Goal: Task Accomplishment & Management: Use online tool/utility

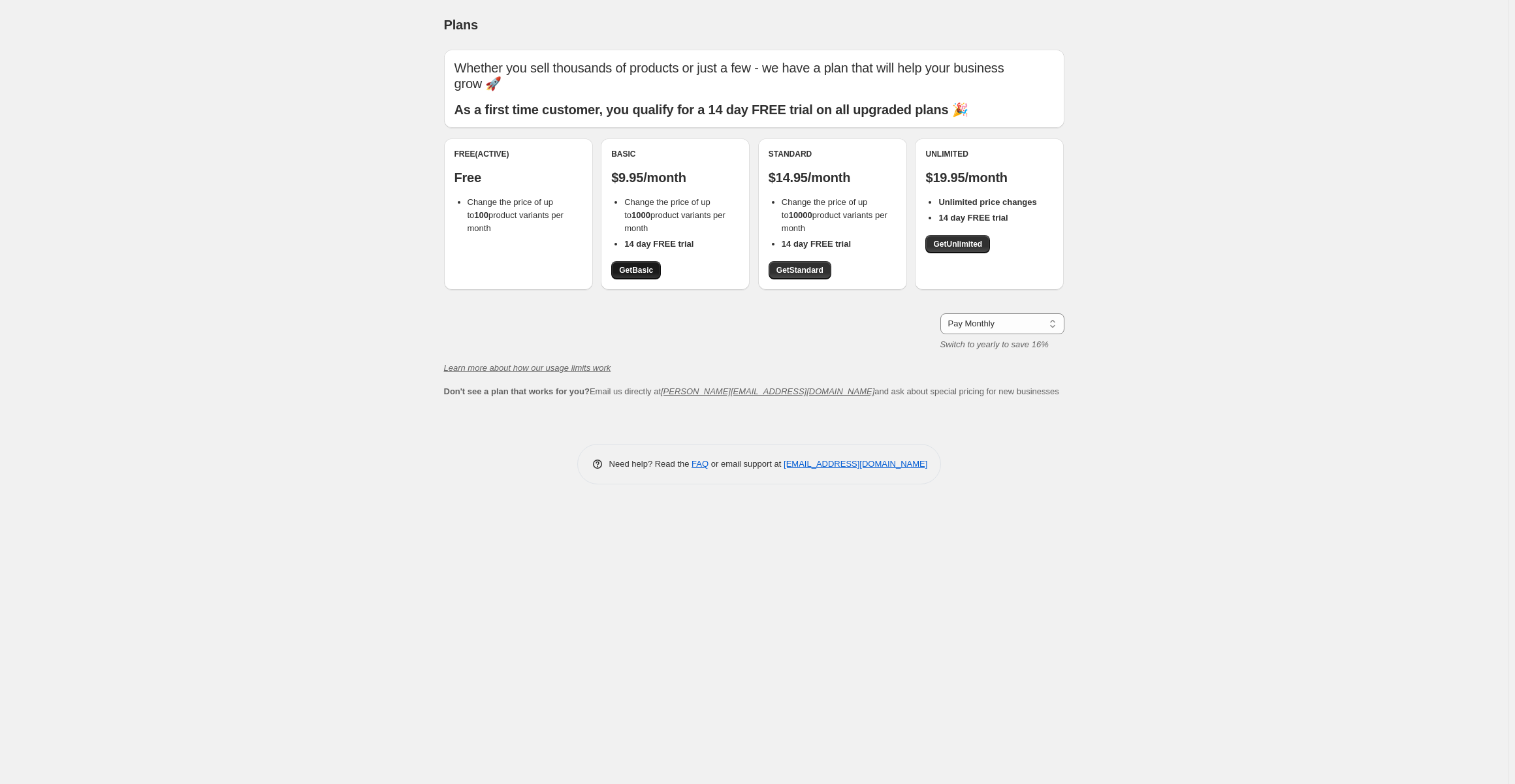
click at [634, 267] on span "Get Basic" at bounding box center [636, 270] width 34 height 11
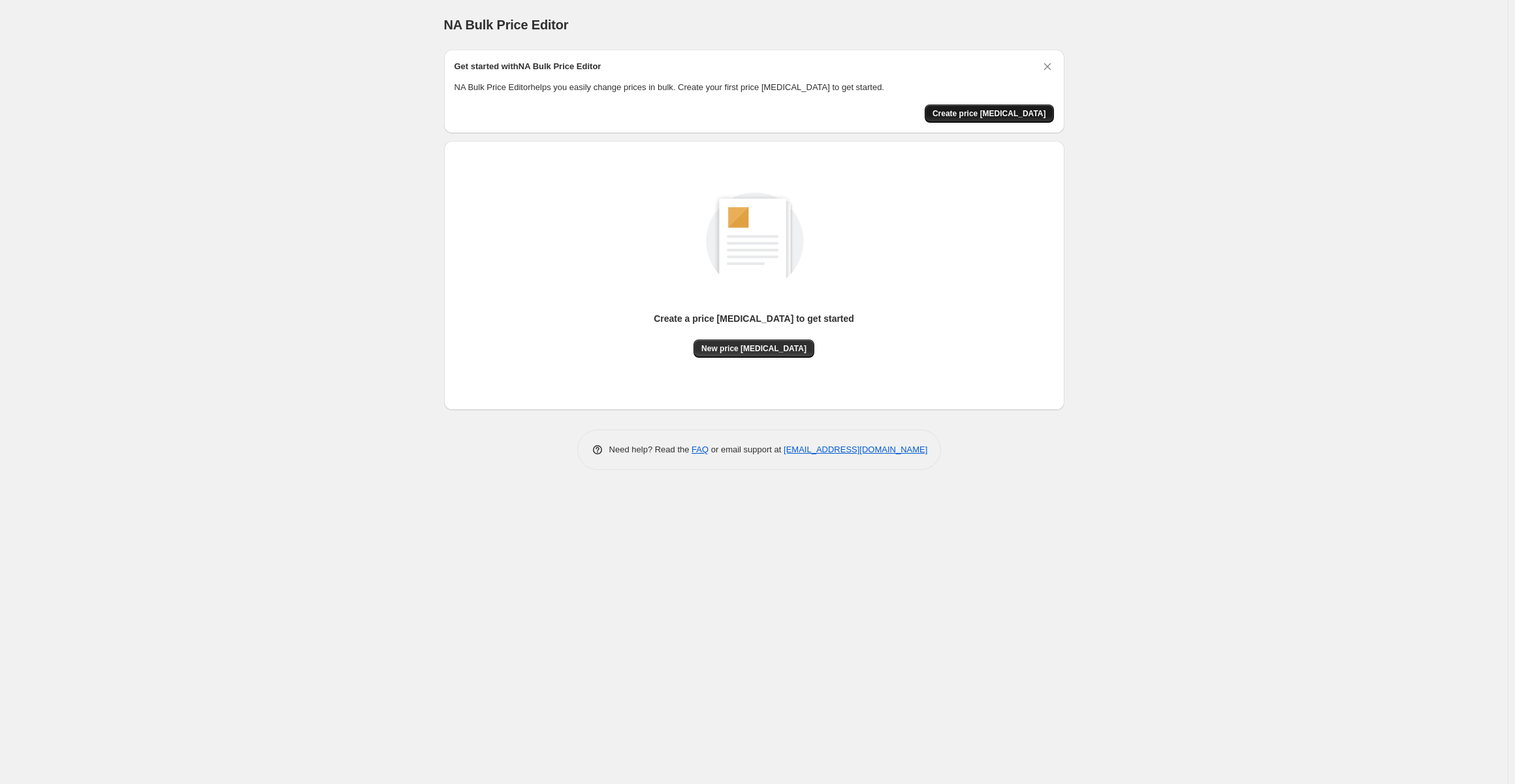
click at [1024, 118] on span "Create price [MEDICAL_DATA]" at bounding box center [989, 114] width 114 height 11
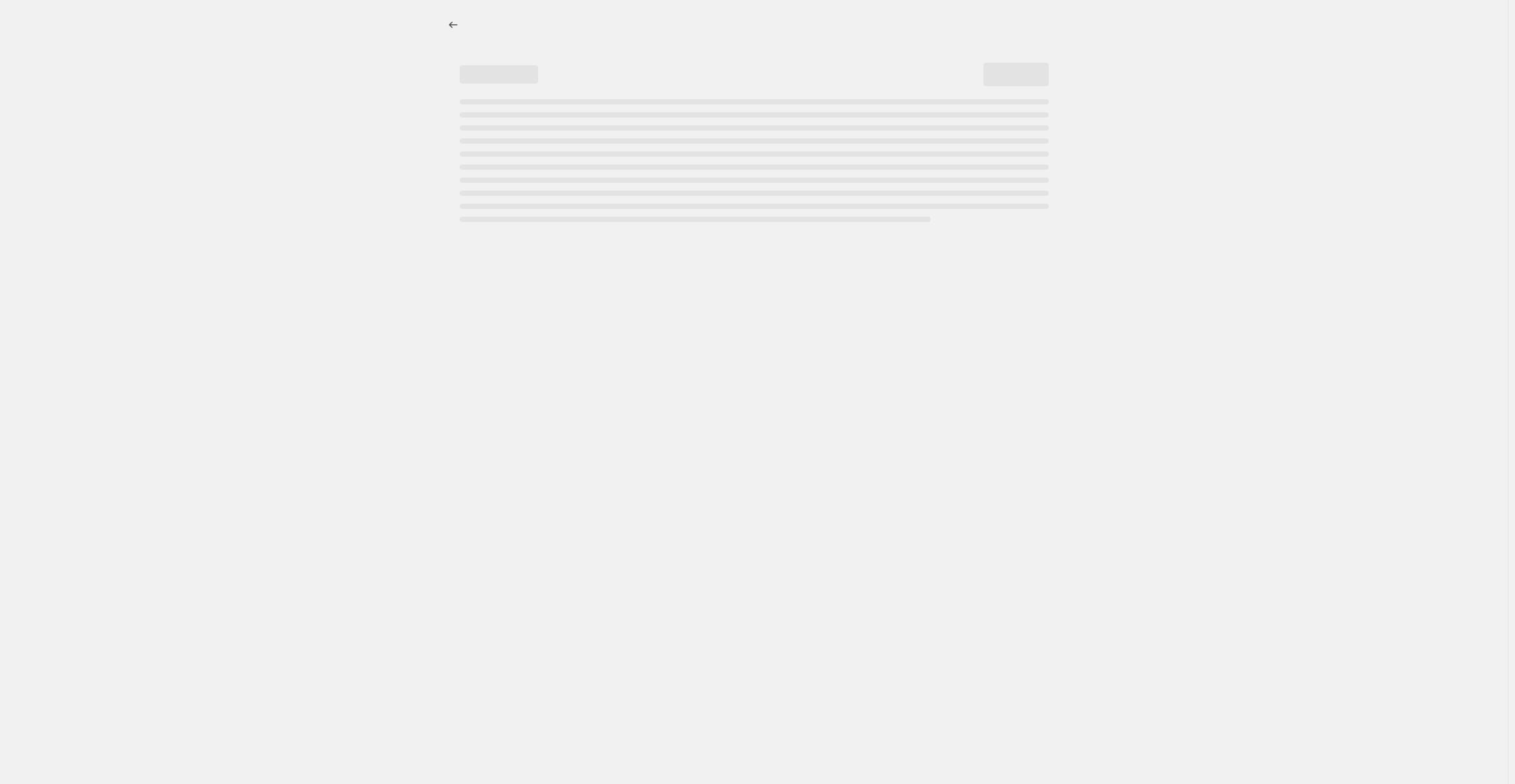
select select "percentage"
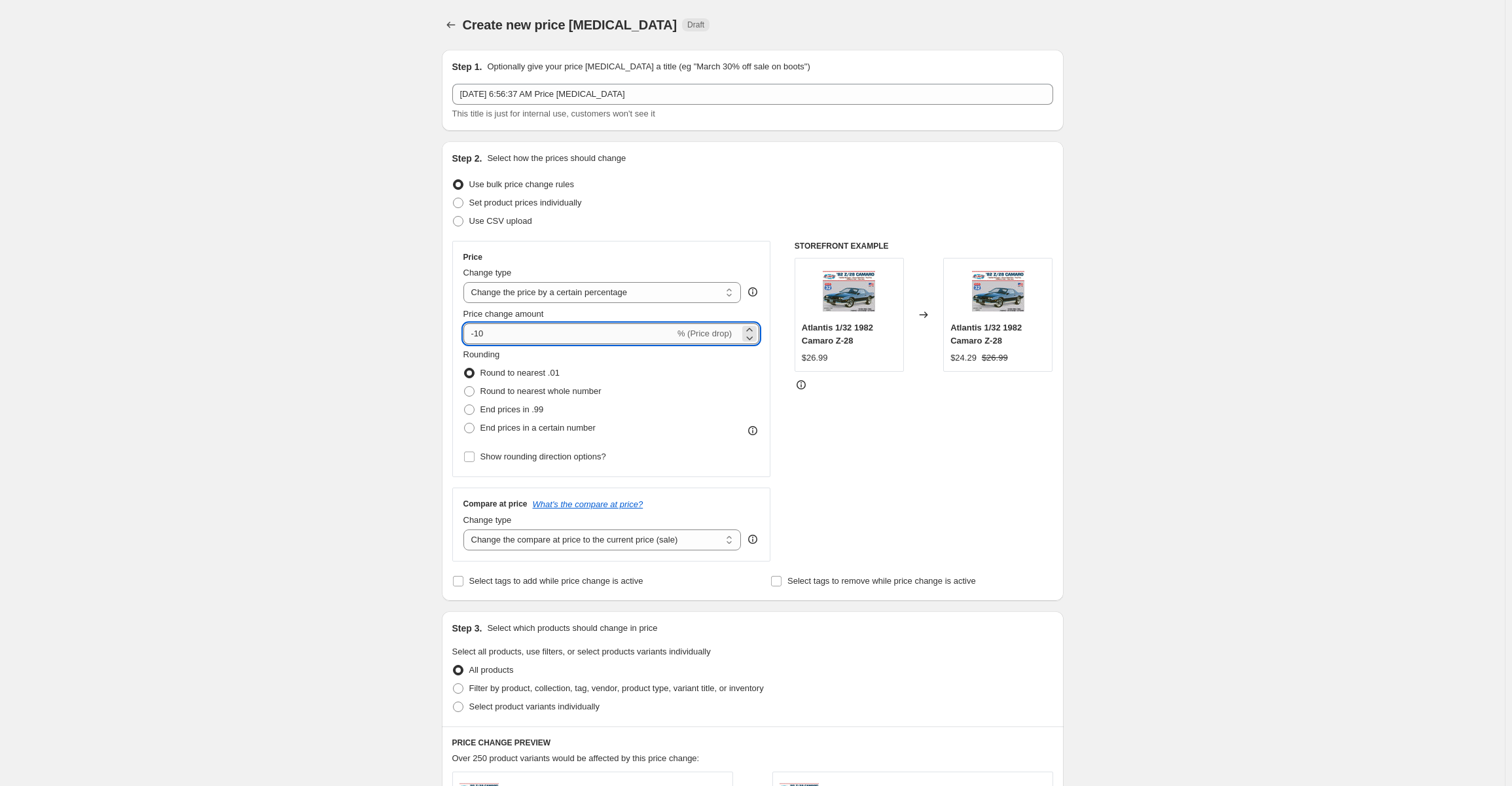
drag, startPoint x: 495, startPoint y: 333, endPoint x: 479, endPoint y: 330, distance: 16.3
click at [479, 330] on input "-10" at bounding box center [569, 333] width 212 height 21
click at [1194, 201] on div "Create new price [MEDICAL_DATA]. This page is ready Create new price [MEDICAL_D…" at bounding box center [752, 658] width 1505 height 1317
drag, startPoint x: 495, startPoint y: 337, endPoint x: 483, endPoint y: 336, distance: 12.0
click at [483, 336] on input "-80" at bounding box center [569, 333] width 212 height 21
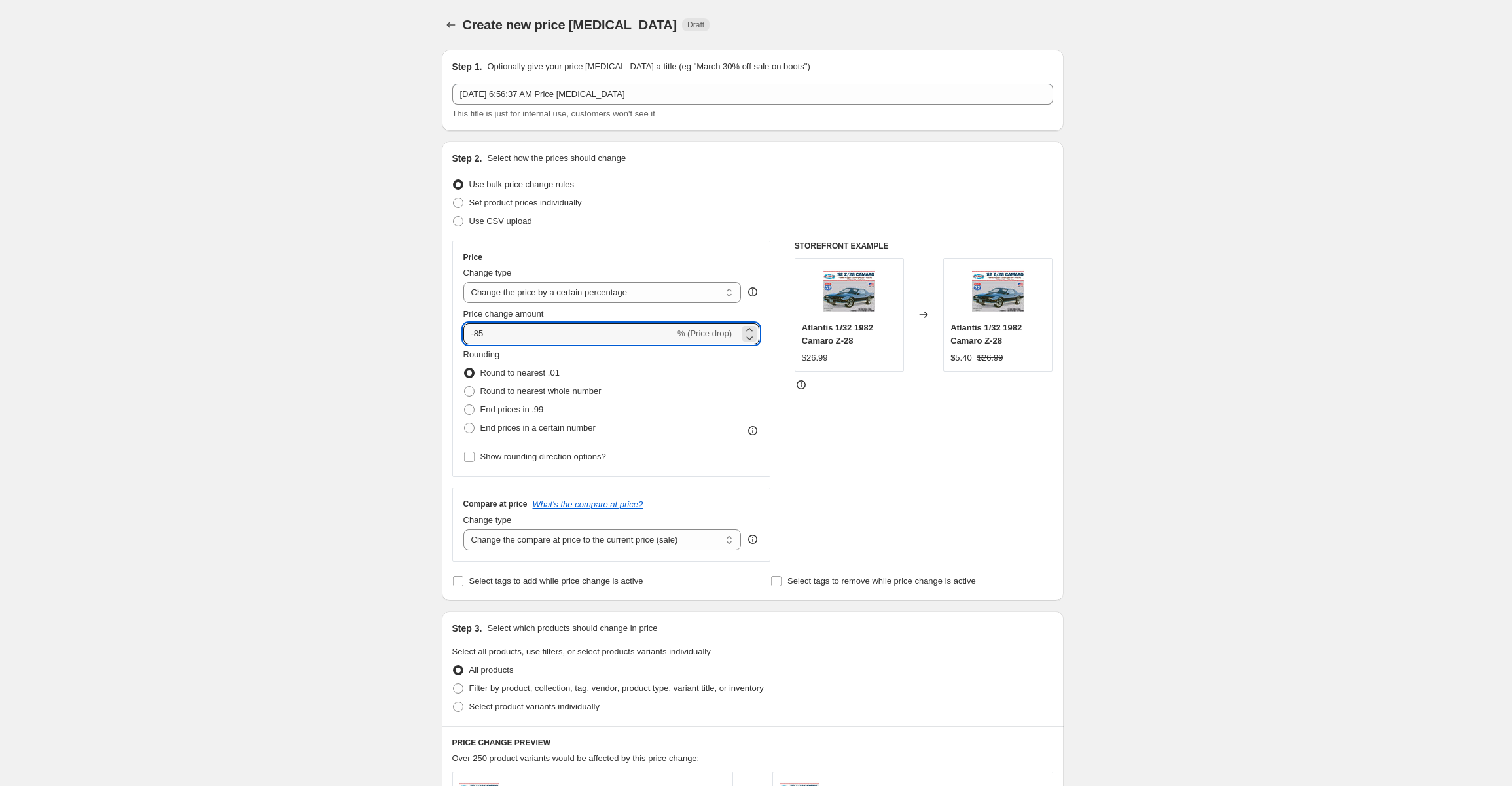
type input "-85"
click at [1133, 326] on div "Create new price [MEDICAL_DATA]. This page is ready Create new price [MEDICAL_D…" at bounding box center [752, 658] width 1505 height 1317
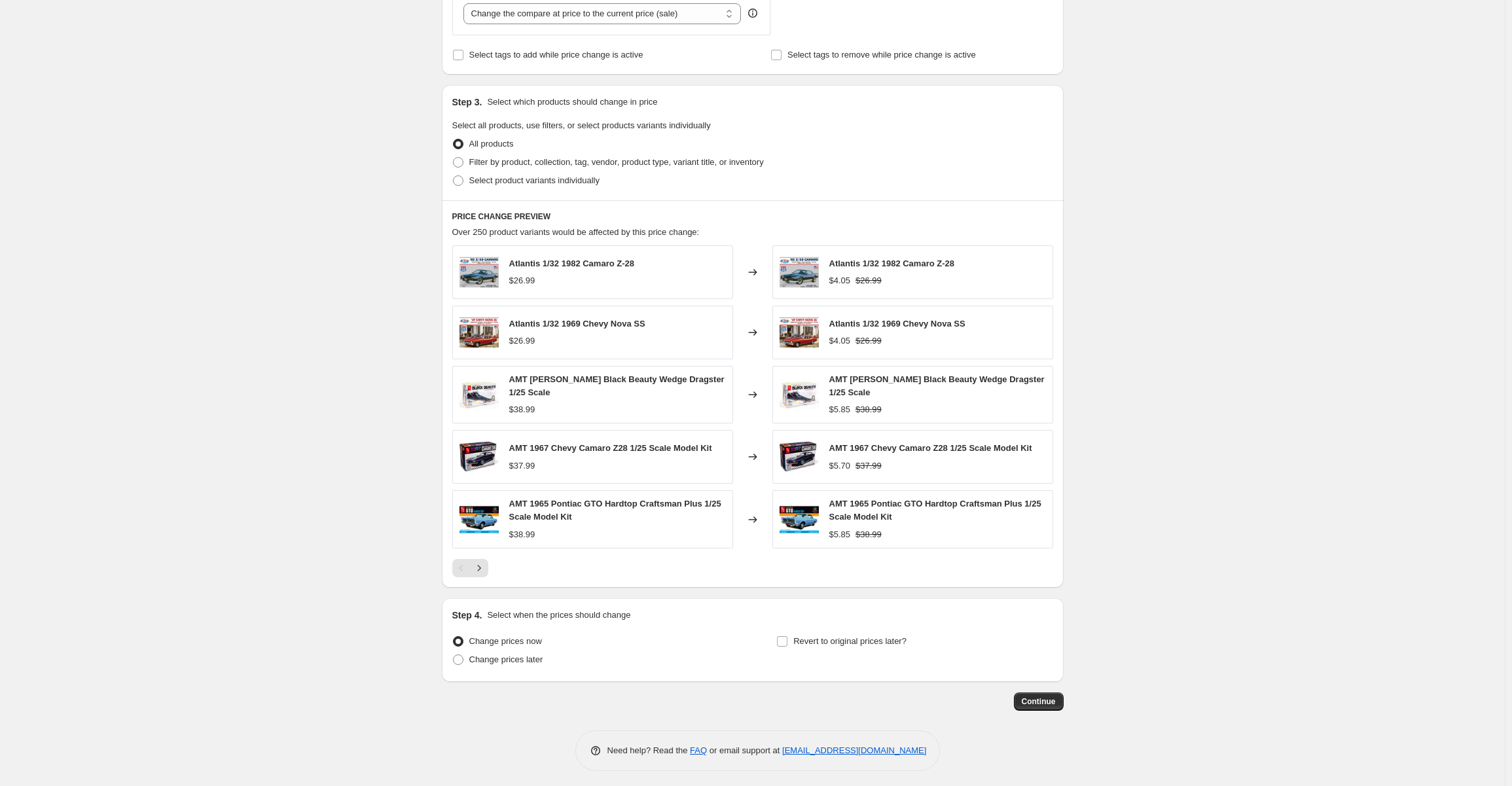
scroll to position [528, 0]
click at [1044, 700] on span "Continue" at bounding box center [1039, 700] width 34 height 11
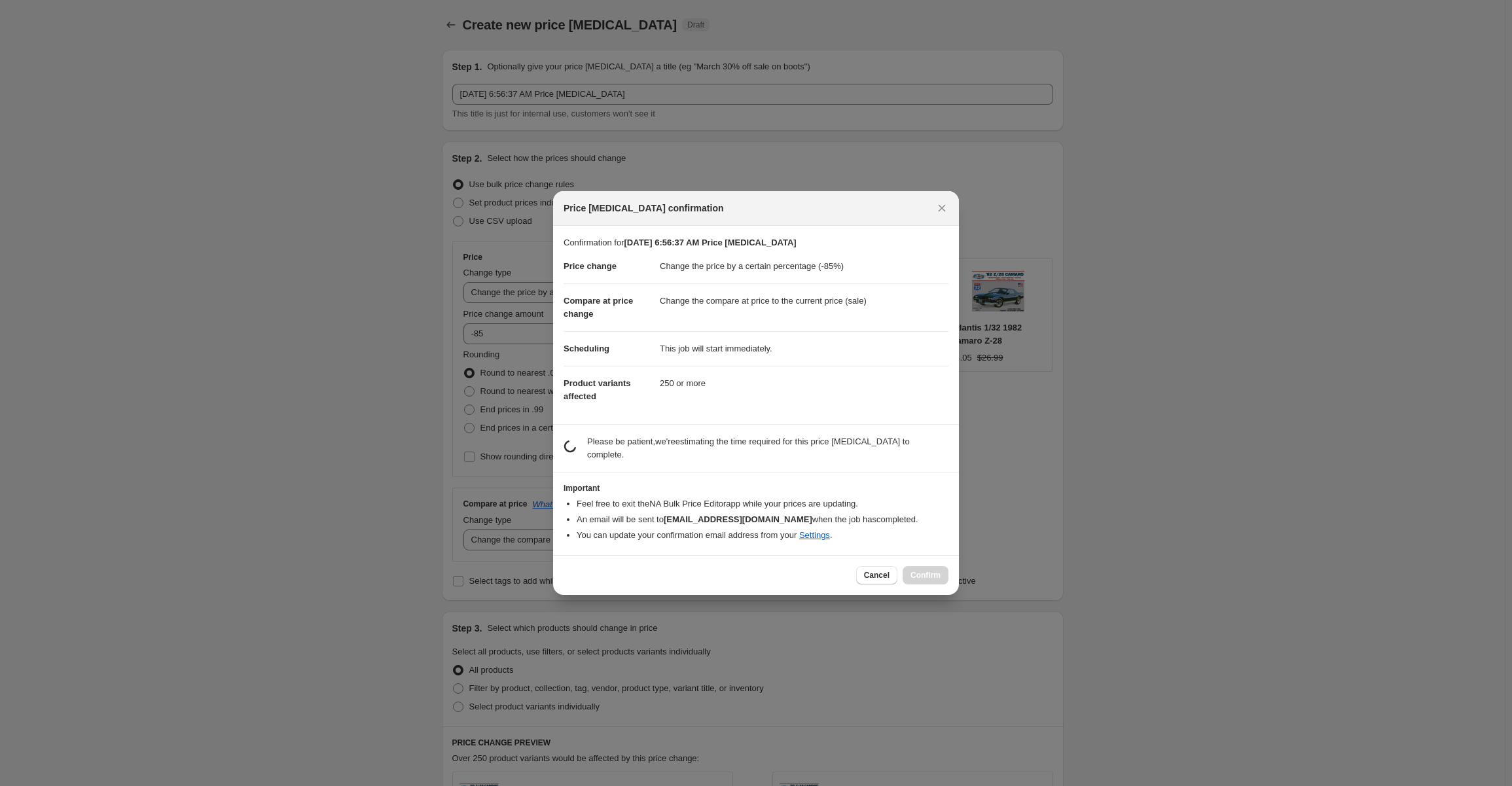
scroll to position [0, 0]
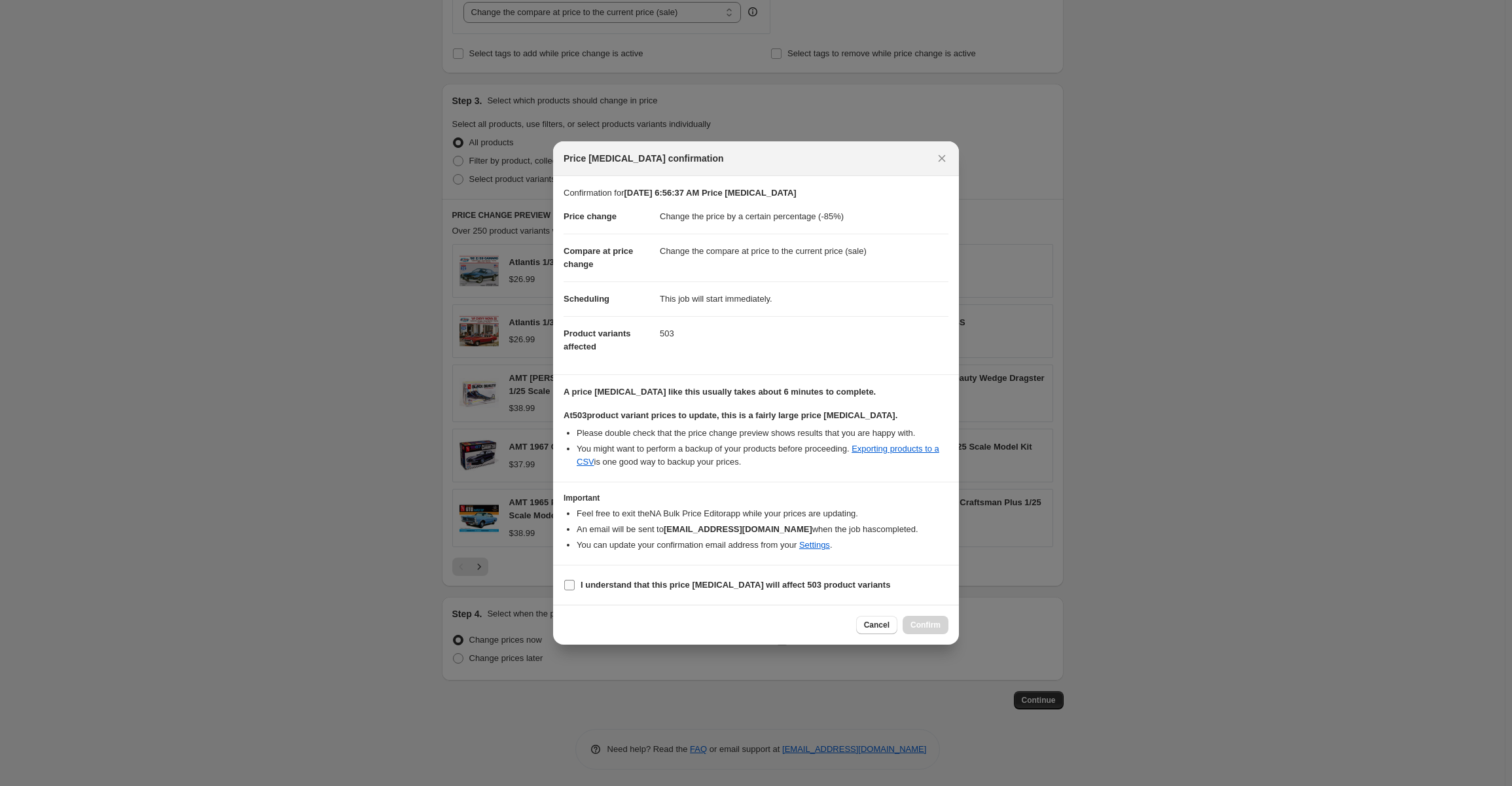
click at [569, 582] on input "I understand that this price [MEDICAL_DATA] will affect 503 product variants" at bounding box center [570, 585] width 11 height 11
checkbox input "true"
click at [932, 624] on span "Confirm" at bounding box center [925, 626] width 30 height 11
